Goal: Transaction & Acquisition: Purchase product/service

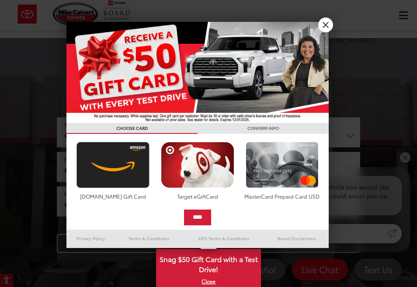
click at [324, 26] on link "X" at bounding box center [325, 24] width 15 height 15
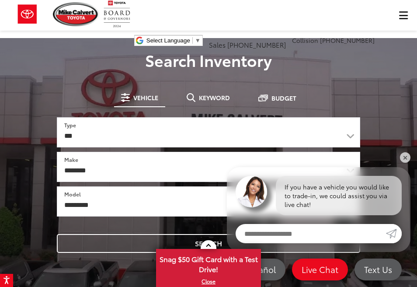
drag, startPoint x: 409, startPoint y: 158, endPoint x: 357, endPoint y: 150, distance: 53.1
drag, startPoint x: 403, startPoint y: 155, endPoint x: 354, endPoint y: 116, distance: 62.5
click at [402, 155] on link "✕" at bounding box center [405, 157] width 10 height 10
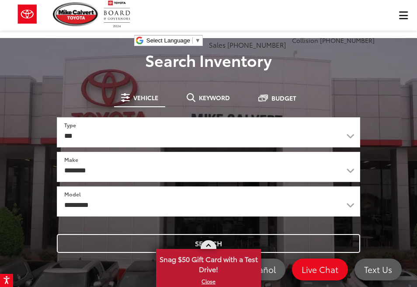
click at [209, 284] on link "X" at bounding box center [208, 281] width 103 height 10
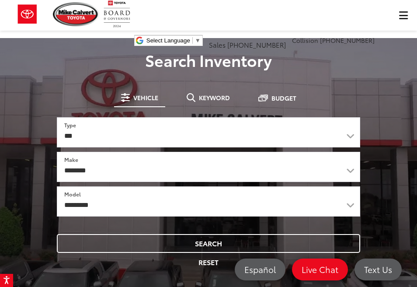
click at [145, 96] on span "Vehicle" at bounding box center [145, 97] width 25 height 6
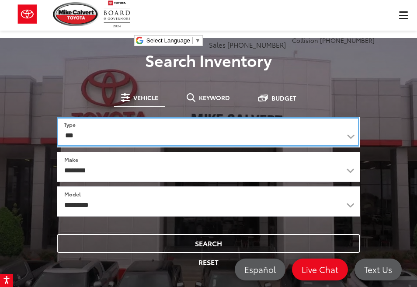
click at [57, 117] on select "*** *** **** *********" at bounding box center [208, 131] width 302 height 29
select select "******"
click option "****" at bounding box center [0, 0] width 0 height 0
select select
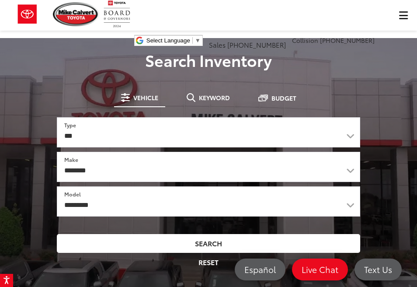
click at [224, 247] on button "Search" at bounding box center [208, 243] width 303 height 19
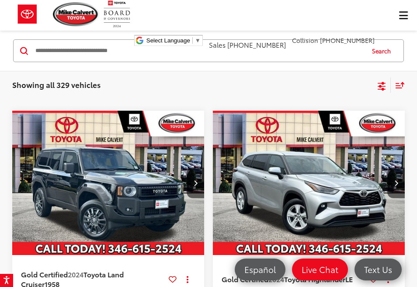
click at [402, 82] on icon "Select sort value" at bounding box center [400, 85] width 10 height 7
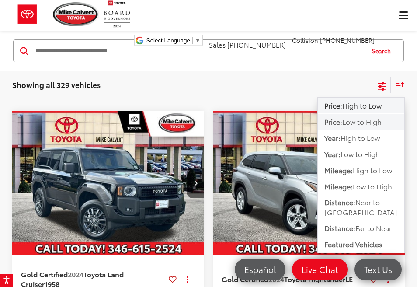
click at [373, 126] on span "Low to High" at bounding box center [361, 121] width 39 height 10
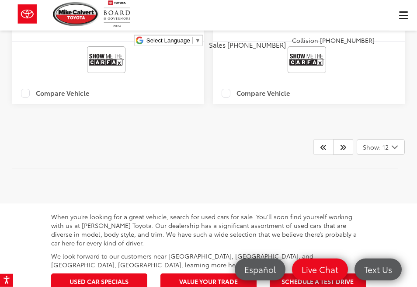
scroll to position [2790, 0]
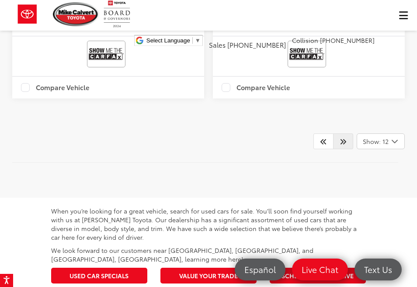
click at [333, 133] on link at bounding box center [343, 141] width 20 height 16
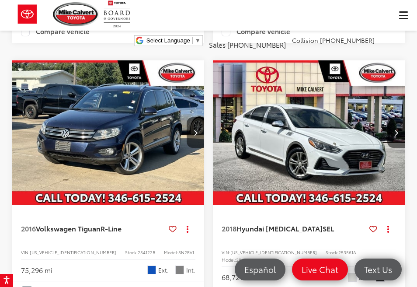
scroll to position [2441, 0]
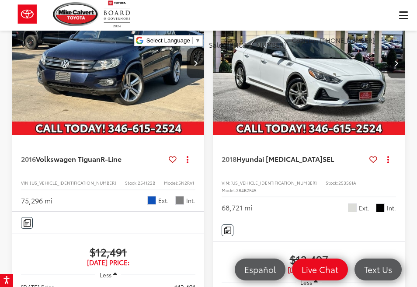
scroll to position [2790, 0]
